Goal: Use online tool/utility: Utilize a website feature to perform a specific function

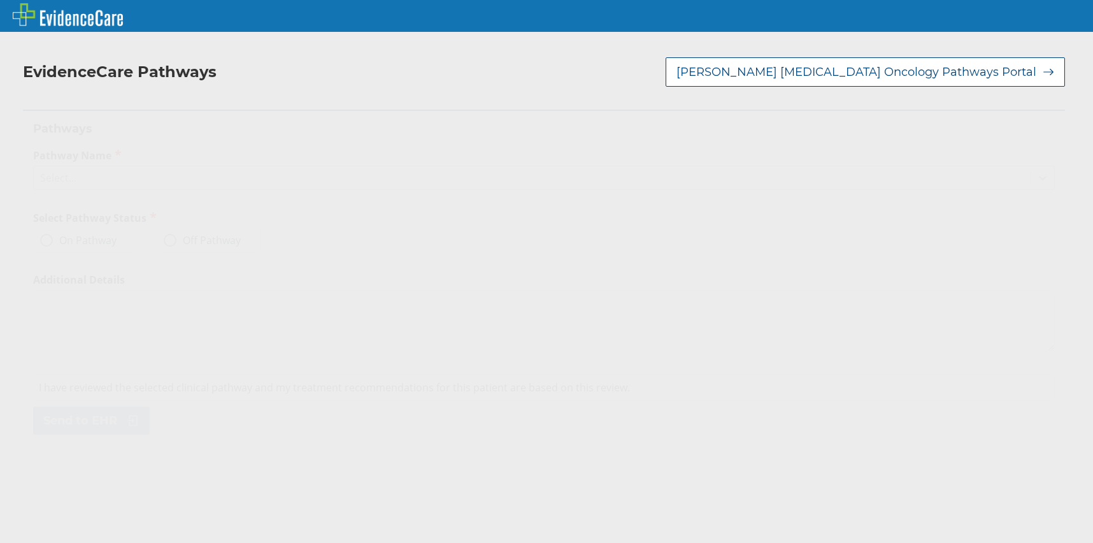
click at [1036, 176] on icon at bounding box center [1042, 177] width 13 height 13
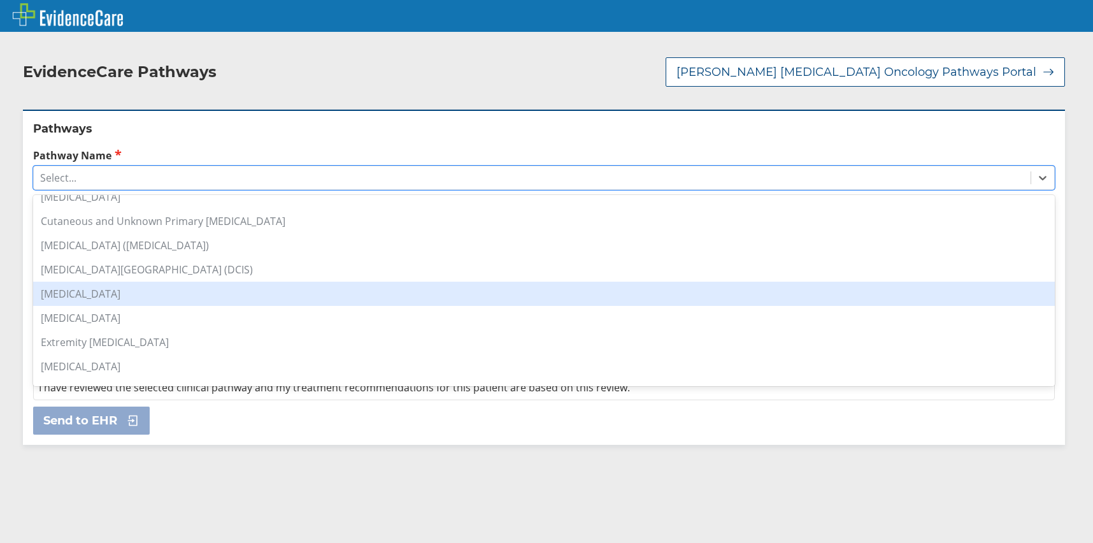
scroll to position [191, 0]
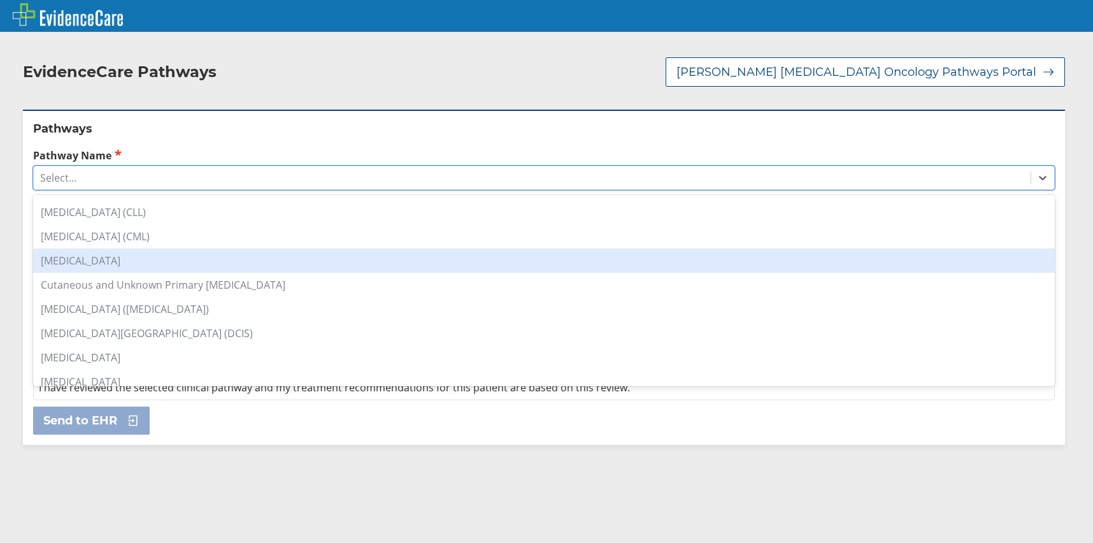
click at [105, 262] on div "[MEDICAL_DATA]" at bounding box center [544, 260] width 1022 height 24
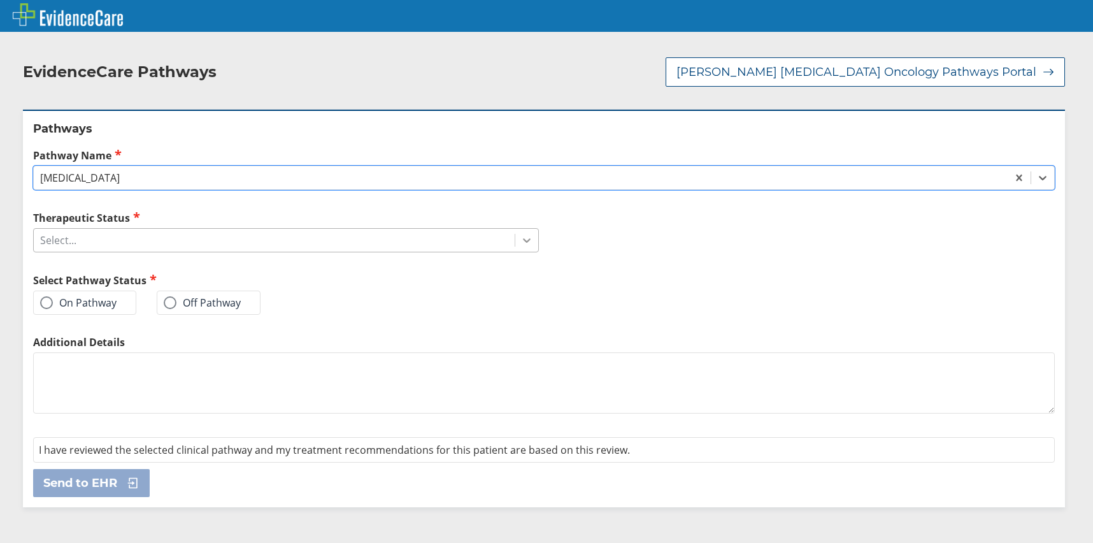
click at [522, 239] on icon at bounding box center [526, 240] width 13 height 13
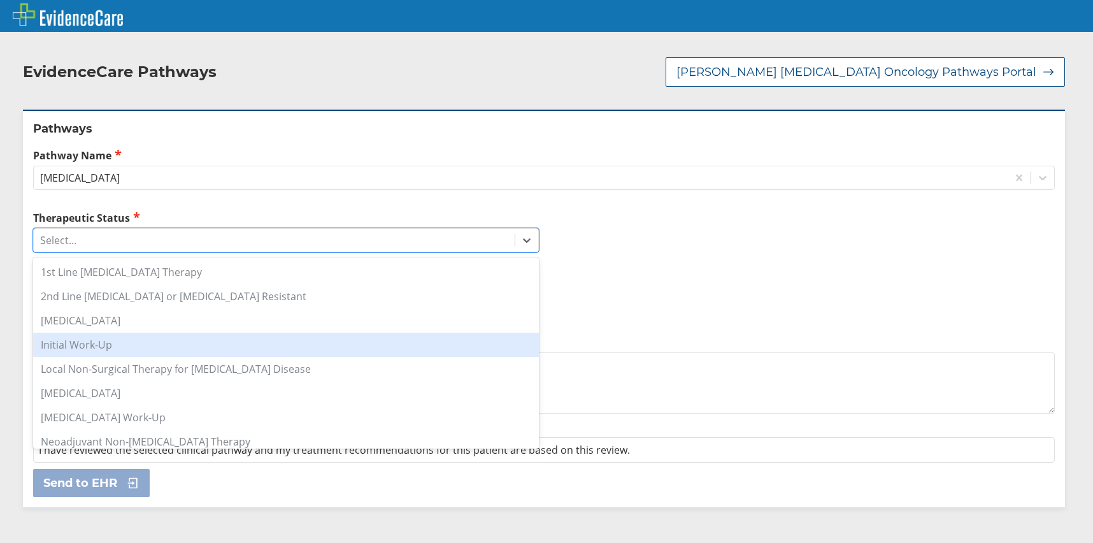
click at [119, 346] on div "Initial Work-Up" at bounding box center [286, 345] width 506 height 24
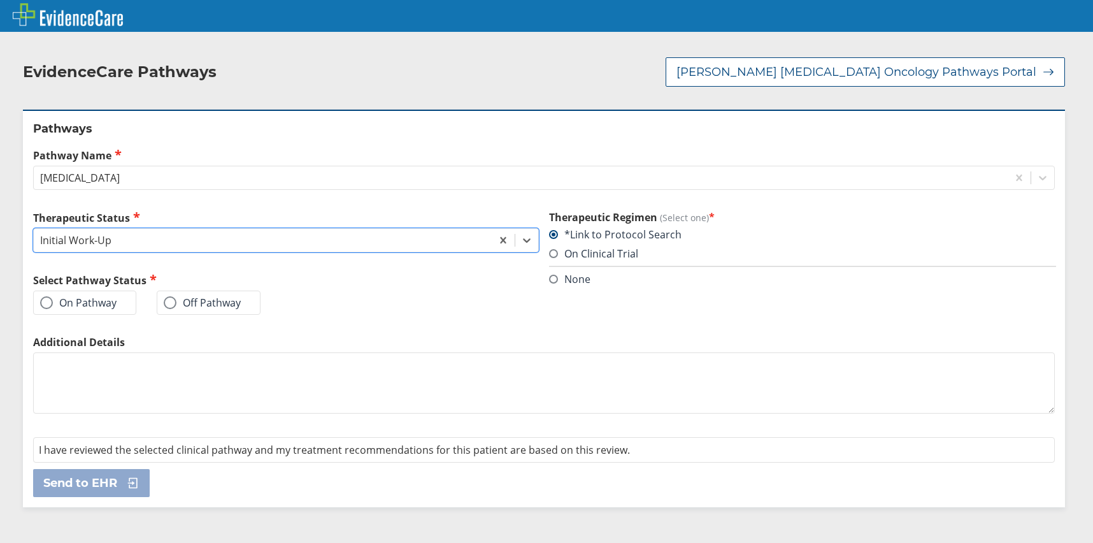
click at [85, 303] on label "On Pathway" at bounding box center [78, 302] width 76 height 13
click at [0, 0] on input "On Pathway" at bounding box center [0, 0] width 0 height 0
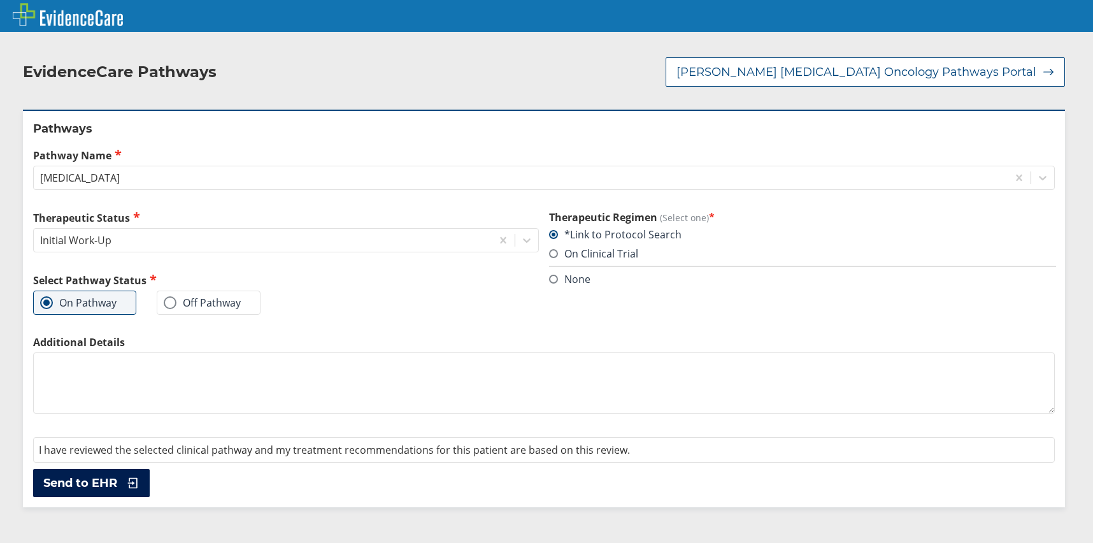
drag, startPoint x: 112, startPoint y: 475, endPoint x: 124, endPoint y: 464, distance: 15.8
click at [118, 469] on button "Send to EHR" at bounding box center [91, 483] width 117 height 28
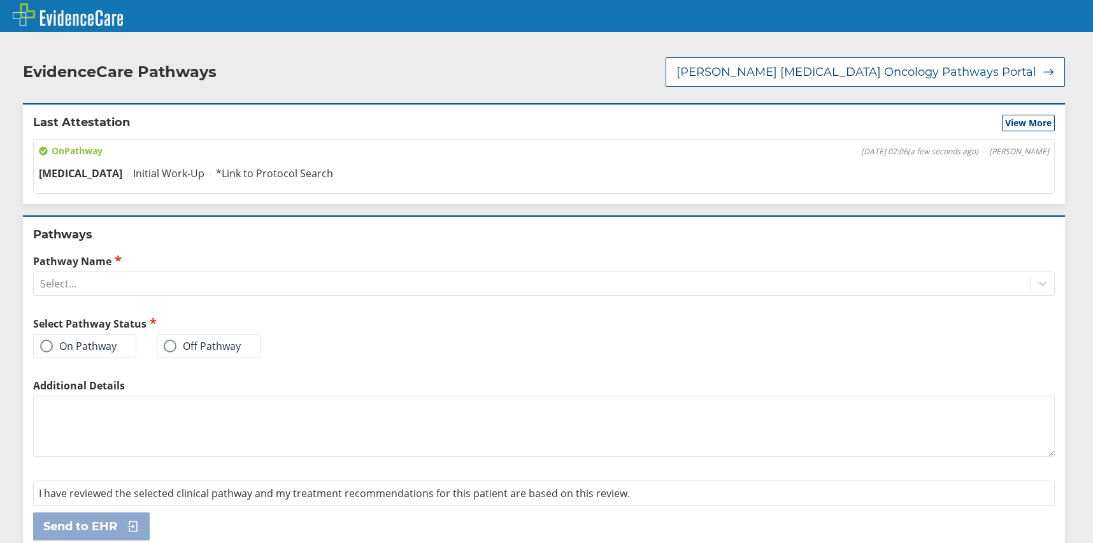
scroll to position [13, 0]
